Goal: Book appointment/travel/reservation

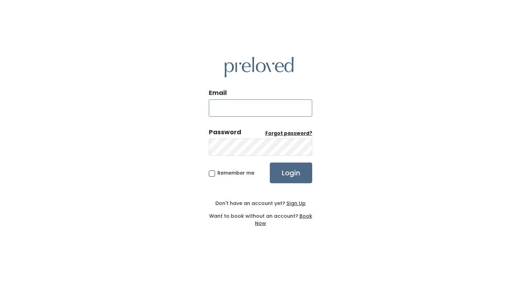
type input "kyrabagyra@gmail.com"
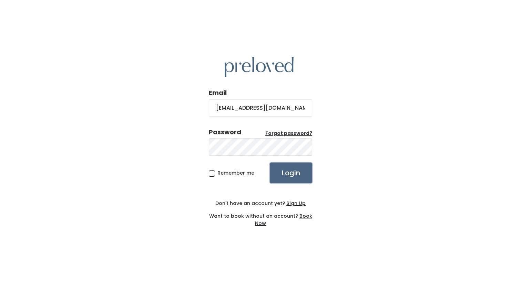
click at [281, 171] on input "Login" at bounding box center [291, 172] width 42 height 21
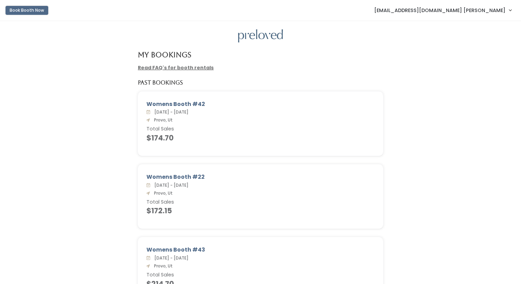
click at [38, 11] on button "Book Booth Now" at bounding box center [27, 10] width 43 height 9
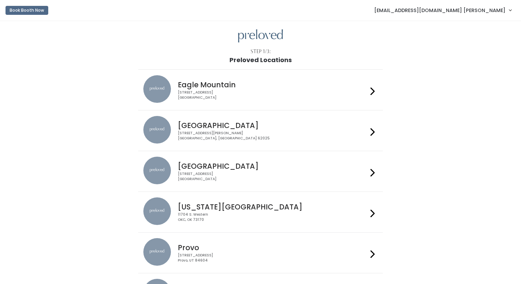
click at [199, 84] on h4 "Eagle Mountain" at bounding box center [273, 85] width 190 height 8
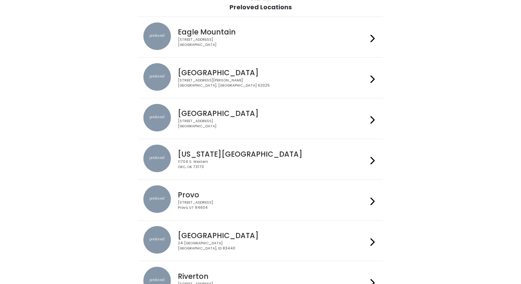
scroll to position [58, 0]
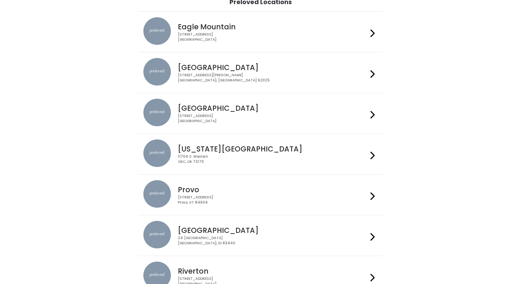
click at [219, 198] on div "230 W Cougar Blvd Provo, UT 84604" at bounding box center [273, 200] width 190 height 10
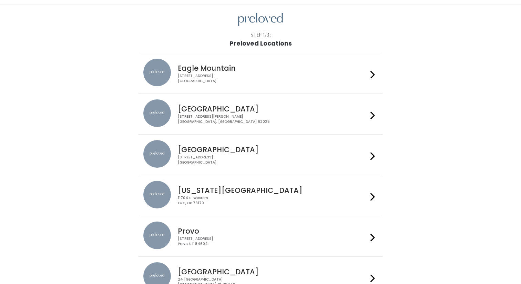
scroll to position [0, 0]
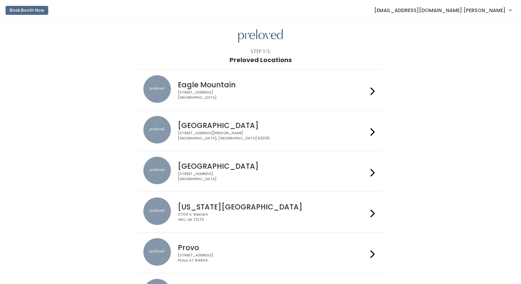
click at [191, 100] on div "Eagle Mountain 4342 E Pony Express Pkwy Suite 200 Eagle Mountain, UT 84005" at bounding box center [260, 89] width 234 height 29
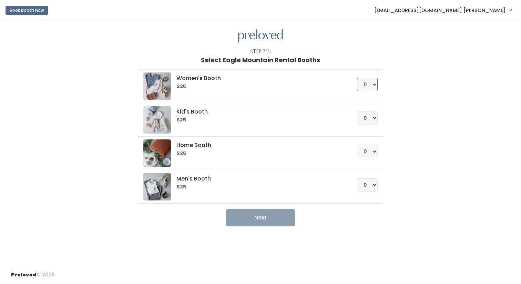
click at [371, 88] on select "0 1 2 3 4" at bounding box center [367, 84] width 21 height 13
select select "1"
click at [357, 78] on select "0 1 2 3 4" at bounding box center [367, 84] width 21 height 13
click at [283, 216] on button "Next" at bounding box center [260, 217] width 69 height 17
click at [370, 83] on select "0 1 2 3 4" at bounding box center [367, 84] width 21 height 13
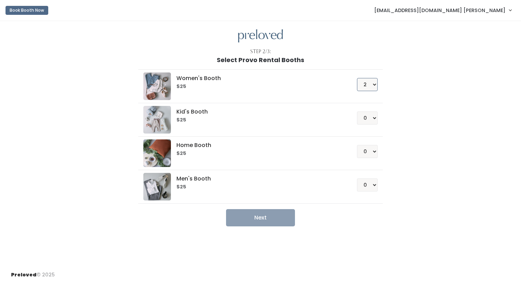
click at [357, 78] on select "0 1 2 3 4" at bounding box center [367, 84] width 21 height 13
click at [271, 225] on button "Next" at bounding box center [260, 217] width 69 height 17
click at [372, 88] on select "0 1 2 3 4" at bounding box center [367, 84] width 21 height 13
select select "1"
click at [357, 78] on select "0 1 2 3 4" at bounding box center [367, 84] width 21 height 13
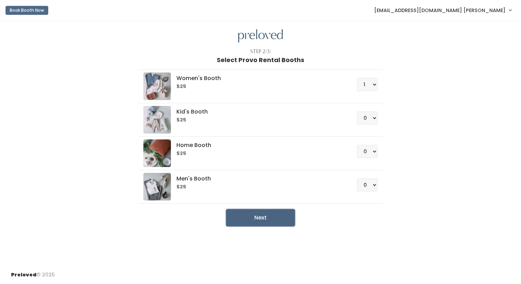
click at [281, 220] on button "Next" at bounding box center [260, 217] width 69 height 17
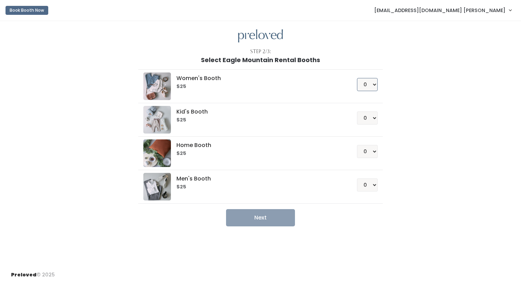
click at [372, 87] on select "0 1 2 3 4" at bounding box center [367, 84] width 21 height 13
select select "1"
click at [357, 78] on select "0 1 2 3 4" at bounding box center [367, 84] width 21 height 13
click at [286, 225] on button "Next" at bounding box center [260, 217] width 69 height 17
